Goal: Task Accomplishment & Management: Manage account settings

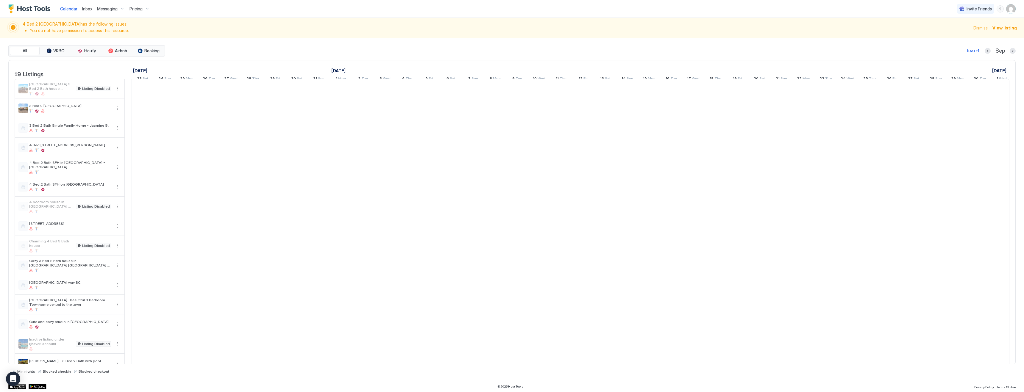
scroll to position [0, 113]
click at [83, 11] on link "Inbox" at bounding box center [87, 9] width 10 height 6
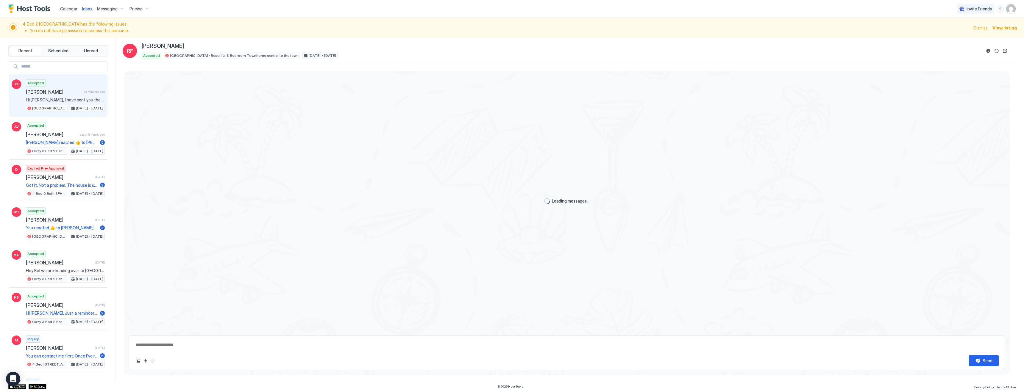
scroll to position [514, 0]
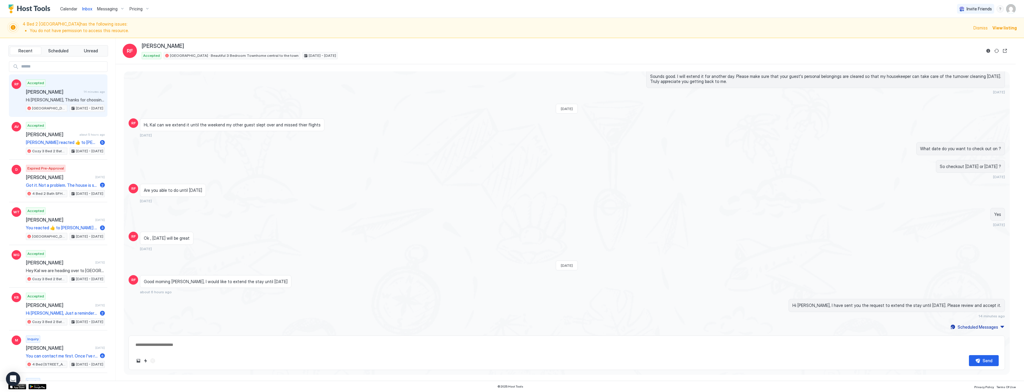
type textarea "*"
click at [140, 8] on span "Pricing" at bounding box center [135, 8] width 13 height 5
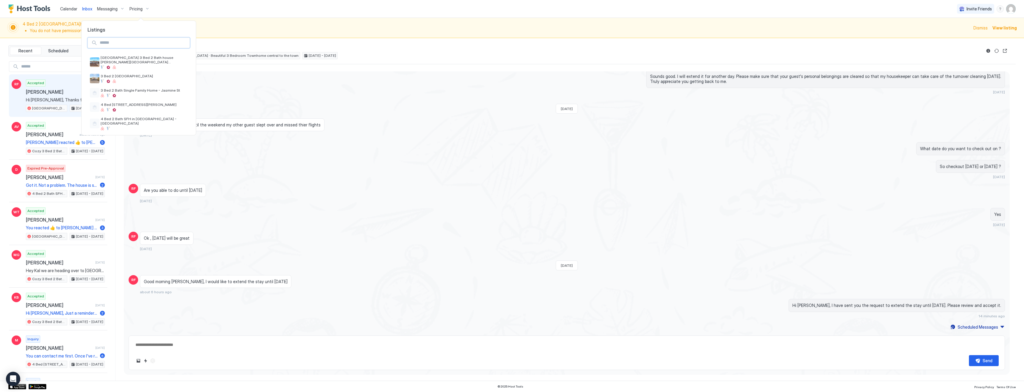
click at [151, 43] on input "Input Field" at bounding box center [143, 43] width 92 height 10
type input "*"
type input "****"
click at [153, 61] on div at bounding box center [133, 63] width 65 height 4
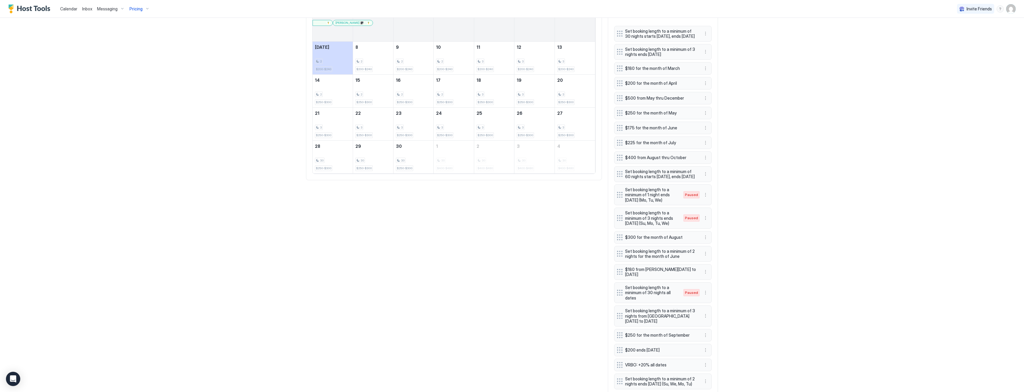
scroll to position [285, 0]
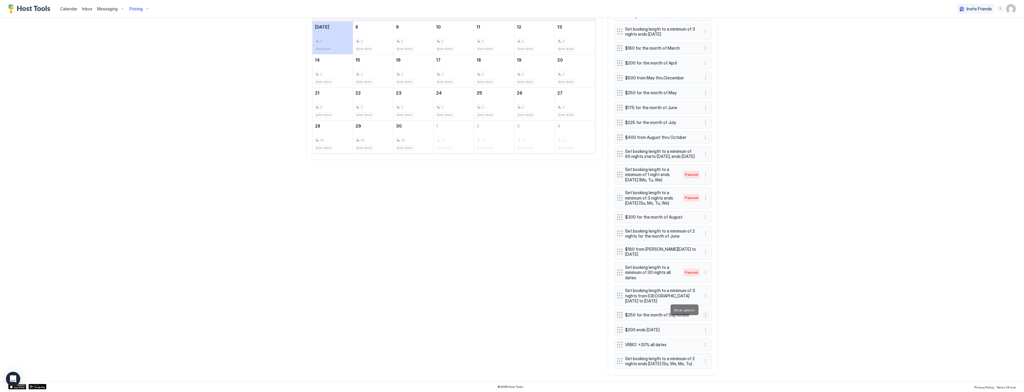
click at [705, 312] on button "More options" at bounding box center [705, 315] width 7 height 7
click at [717, 319] on span "Edit" at bounding box center [714, 318] width 7 height 4
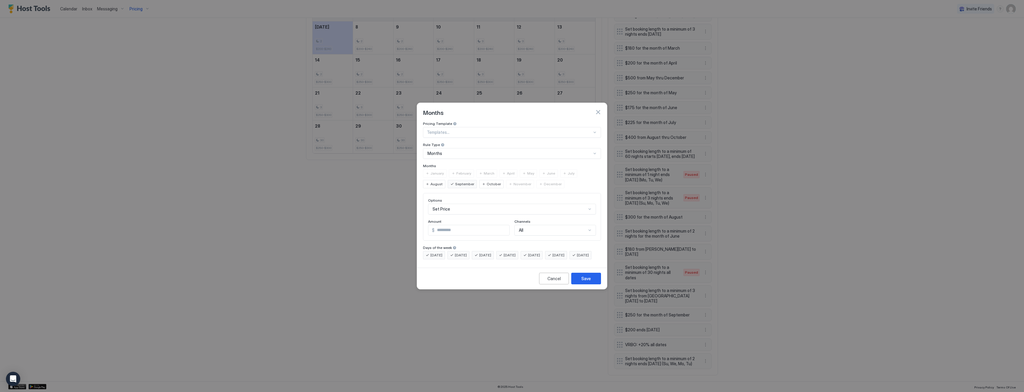
click at [456, 226] on input "***" at bounding box center [472, 230] width 75 height 10
type input "***"
click at [587, 282] on div "Save" at bounding box center [586, 279] width 10 height 6
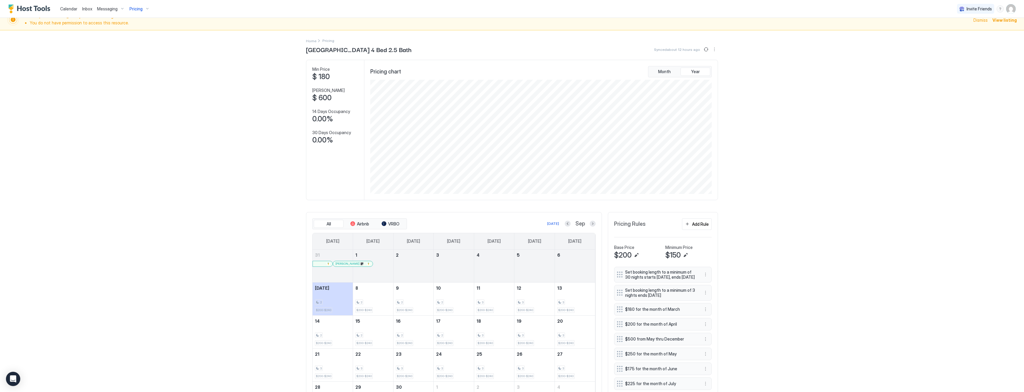
scroll to position [0, 0]
